Goal: Transaction & Acquisition: Subscribe to service/newsletter

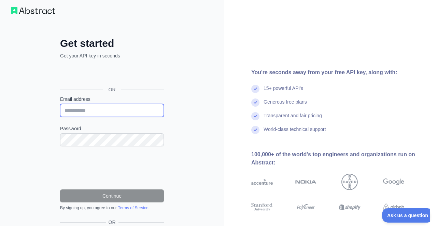
click at [96, 112] on input "Email address" at bounding box center [112, 110] width 104 height 13
type input "**********"
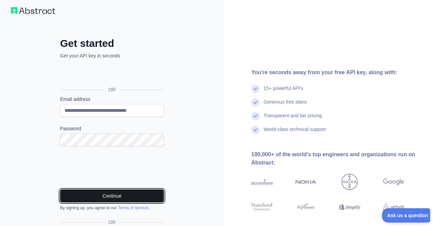
click at [113, 194] on button "Continue" at bounding box center [112, 195] width 104 height 13
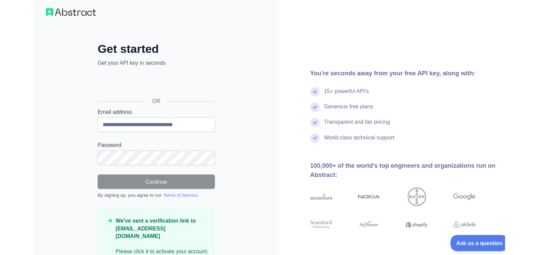
scroll to position [3, 0]
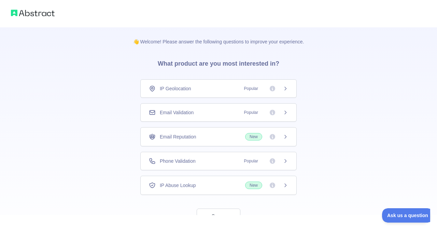
scroll to position [25, 0]
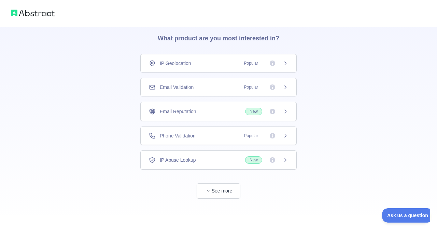
click at [284, 65] on icon at bounding box center [285, 62] width 5 height 5
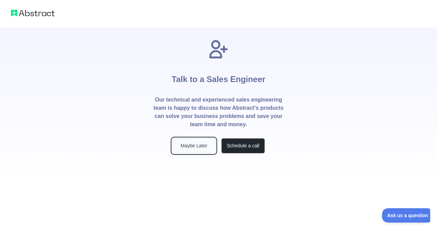
click at [182, 142] on button "Maybe Later" at bounding box center [194, 145] width 44 height 15
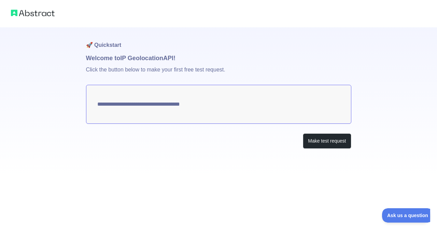
type textarea "**********"
click at [147, 106] on textarea "**********" at bounding box center [218, 104] width 265 height 39
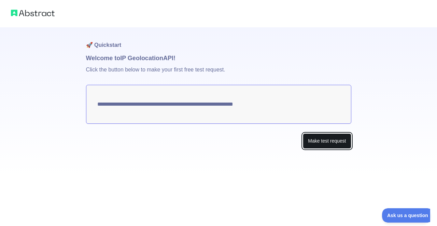
click at [332, 146] on button "Make test request" at bounding box center [327, 140] width 48 height 15
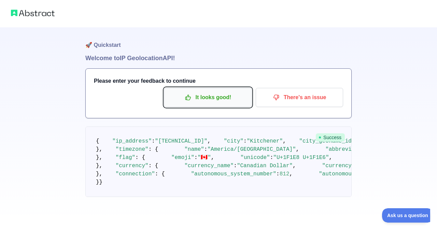
click at [208, 98] on p "It looks good!" at bounding box center [207, 97] width 77 height 12
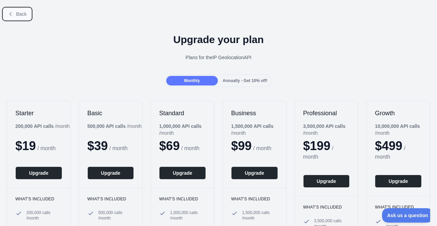
click at [12, 16] on icon at bounding box center [10, 13] width 5 height 5
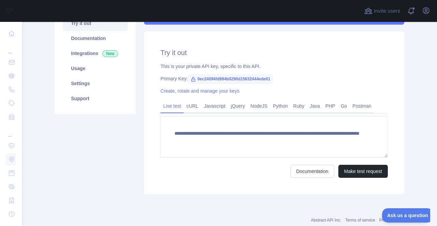
scroll to position [82, 0]
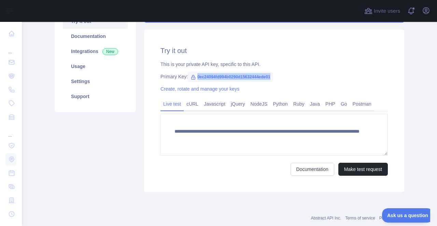
drag, startPoint x: 283, startPoint y: 78, endPoint x: 193, endPoint y: 77, distance: 89.5
click at [193, 77] on div "Primary Key: 0ec24094fd994b0290d15632444ede01" at bounding box center [273, 76] width 227 height 7
copy span "0ec24094fd994b0290d15632444ede01"
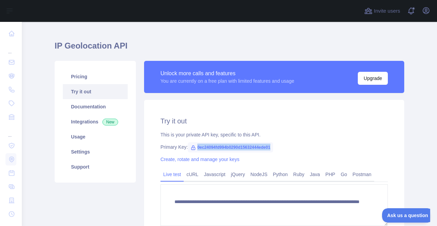
scroll to position [0, 0]
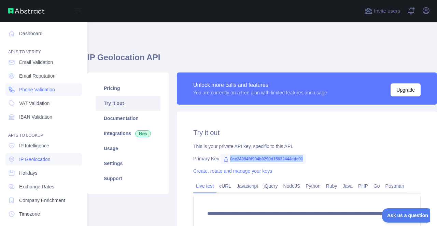
click at [63, 91] on link "Phone Validation" at bounding box center [43, 89] width 76 height 12
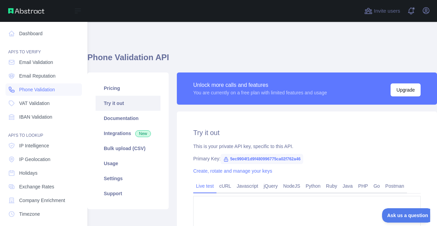
type textarea "**********"
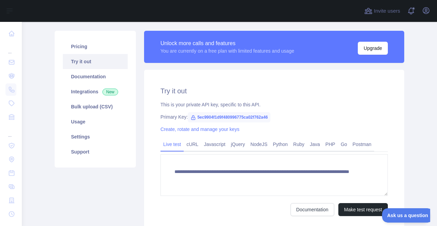
scroll to position [41, 0]
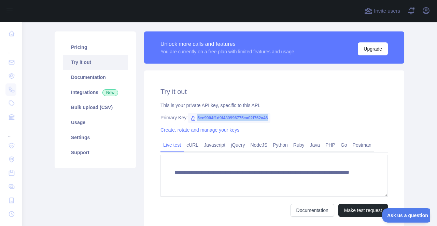
drag, startPoint x: 270, startPoint y: 117, endPoint x: 197, endPoint y: 112, distance: 73.2
click at [197, 113] on span "5ec9904f1d9f480996775ca02f762a46" at bounding box center [229, 118] width 83 height 10
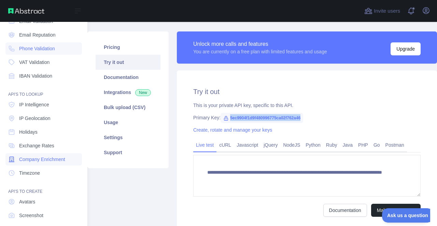
click at [48, 160] on span "Company Enrichment" at bounding box center [42, 159] width 46 height 7
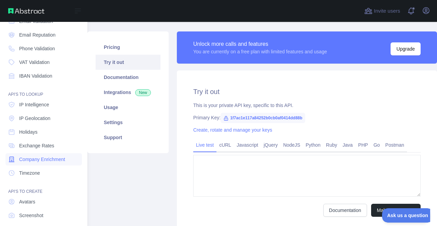
type textarea "**********"
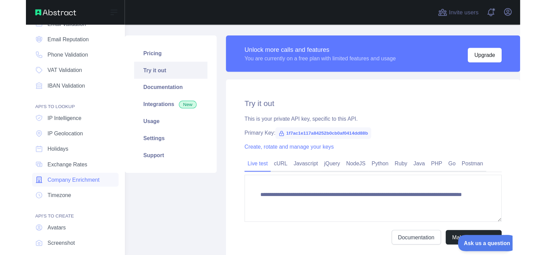
scroll to position [19, 0]
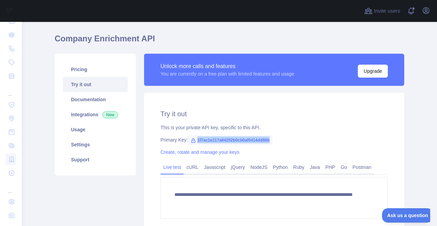
drag, startPoint x: 271, startPoint y: 137, endPoint x: 196, endPoint y: 142, distance: 75.3
click at [196, 142] on div "Primary Key: 1f7ac1e117a84252b0cb0af0414dd88b" at bounding box center [273, 139] width 227 height 7
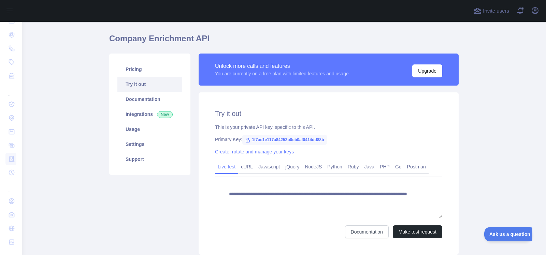
click at [340, 139] on div "Primary Key: 1f7ac1e117a84252b0cb0af0414dd88b" at bounding box center [328, 139] width 227 height 7
drag, startPoint x: 340, startPoint y: 138, endPoint x: 248, endPoint y: 145, distance: 92.4
click at [248, 143] on div "Primary Key: 1f7ac1e117a84252b0cb0af0414dd88b" at bounding box center [328, 139] width 227 height 7
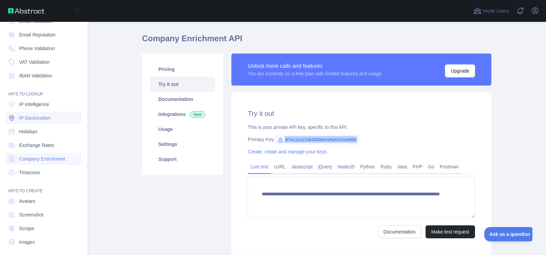
click at [33, 117] on span "IP Geolocation" at bounding box center [34, 118] width 31 height 7
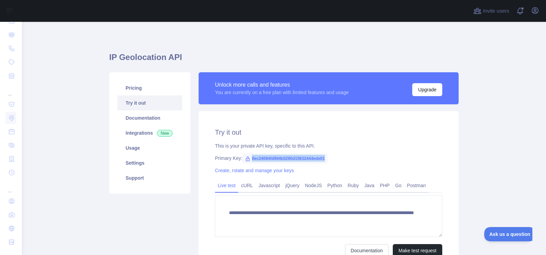
drag, startPoint x: 326, startPoint y: 158, endPoint x: 246, endPoint y: 163, distance: 80.4
click at [246, 163] on span "0ec24094fd994b0290d15632444ede01" at bounding box center [284, 159] width 85 height 10
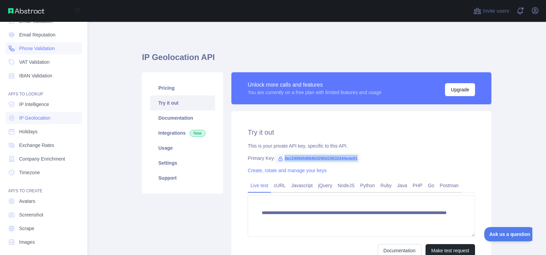
click at [46, 51] on span "Phone Validation" at bounding box center [37, 48] width 36 height 7
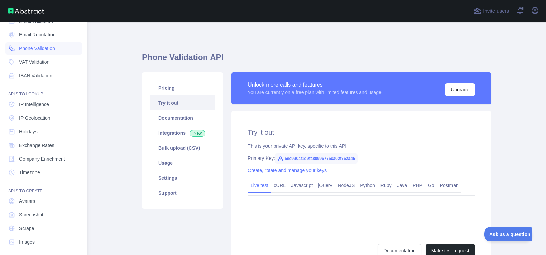
type textarea "**********"
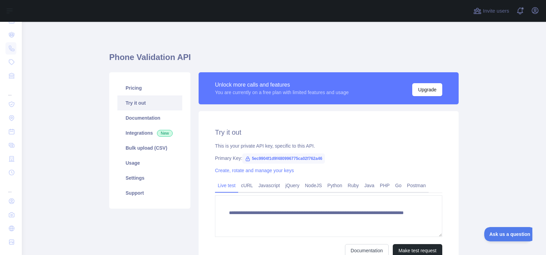
drag, startPoint x: 323, startPoint y: 157, endPoint x: 243, endPoint y: 158, distance: 80.6
click at [243, 158] on span "5ec9904f1d9f480996775ca02f762a46" at bounding box center [283, 159] width 83 height 10
click at [134, 88] on link "Pricing" at bounding box center [149, 88] width 65 height 15
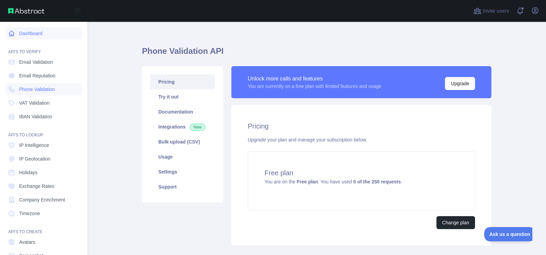
click at [23, 28] on link "Dashboard" at bounding box center [43, 33] width 76 height 12
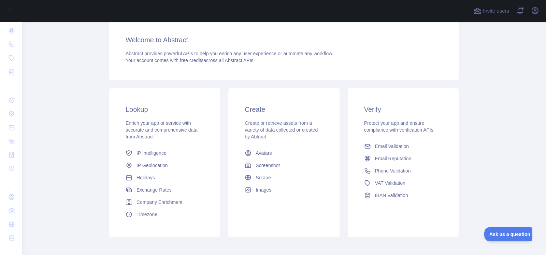
scroll to position [41, 0]
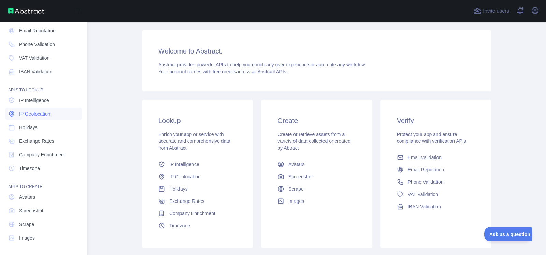
click at [32, 110] on link "IP Geolocation" at bounding box center [43, 114] width 76 height 12
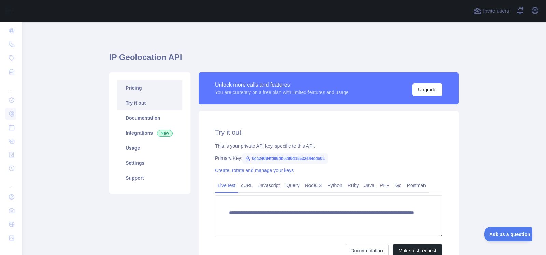
click at [134, 87] on link "Pricing" at bounding box center [149, 88] width 65 height 15
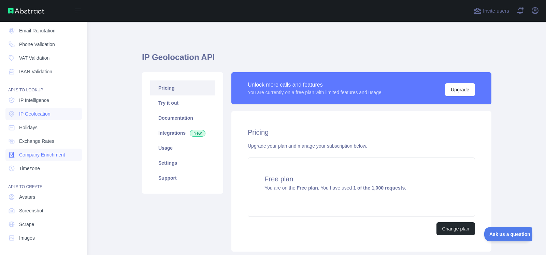
click at [42, 159] on link "Company Enrichment" at bounding box center [43, 155] width 76 height 12
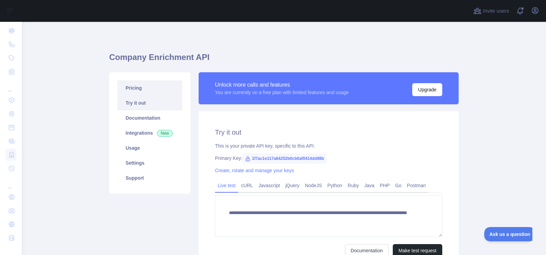
click at [124, 83] on link "Pricing" at bounding box center [149, 88] width 65 height 15
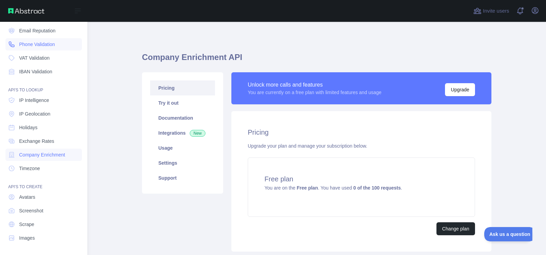
click at [38, 47] on span "Phone Validation" at bounding box center [37, 44] width 36 height 7
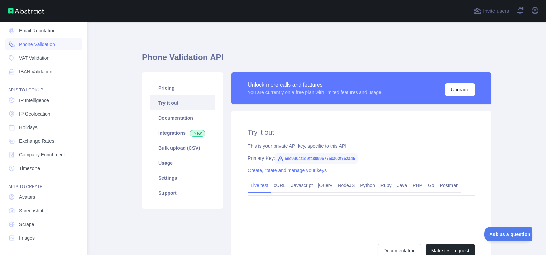
type textarea "**********"
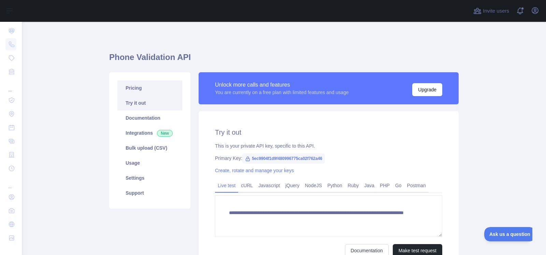
click at [138, 89] on link "Pricing" at bounding box center [149, 88] width 65 height 15
